Goal: Navigation & Orientation: Find specific page/section

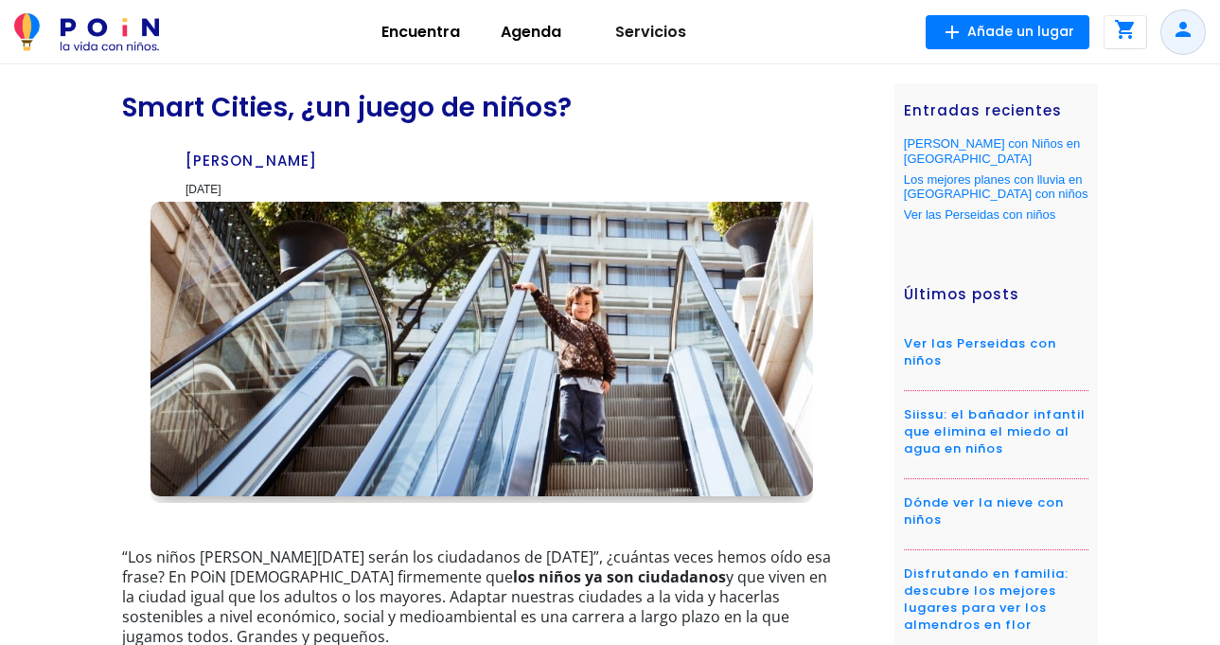
click at [136, 30] on img at bounding box center [86, 32] width 145 height 38
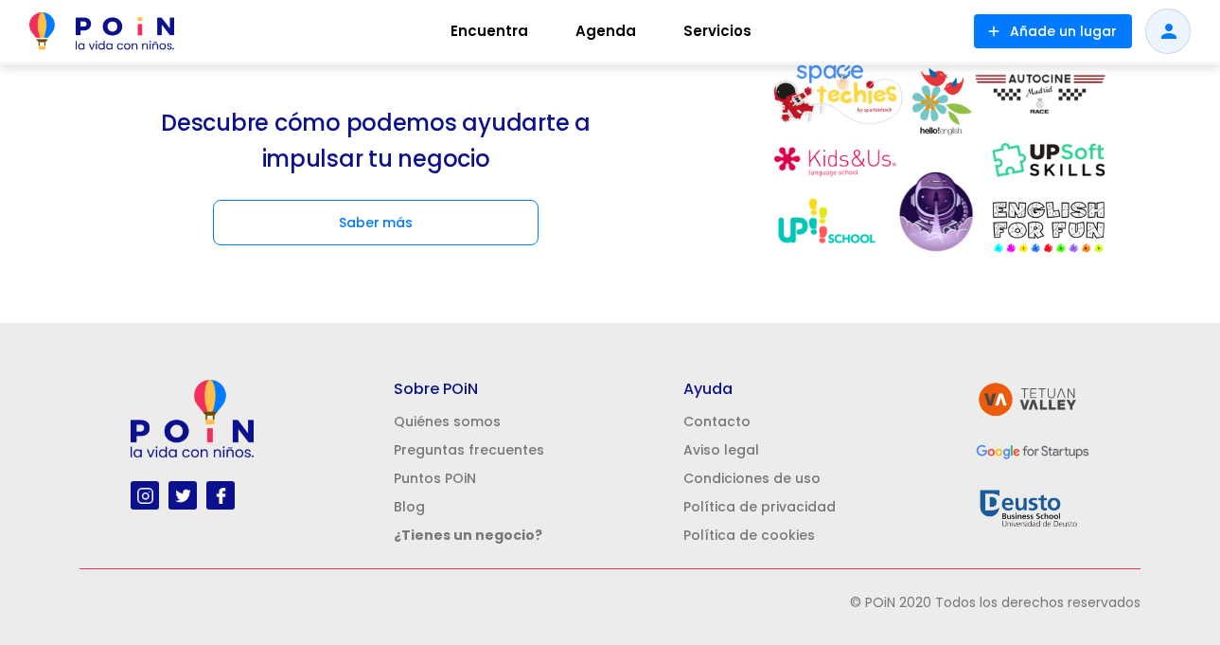
scroll to position [2634, 0]
click at [427, 424] on link "Quiénes somos" at bounding box center [447, 421] width 107 height 19
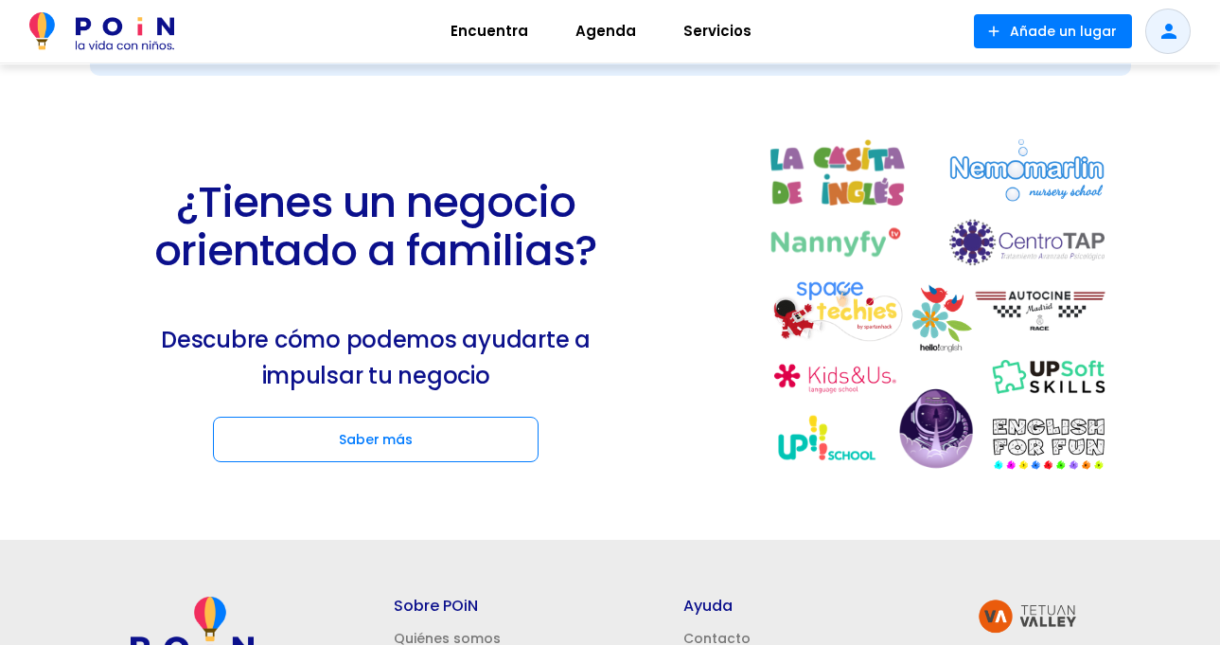
scroll to position [2461, 0]
